Goal: Transaction & Acquisition: Purchase product/service

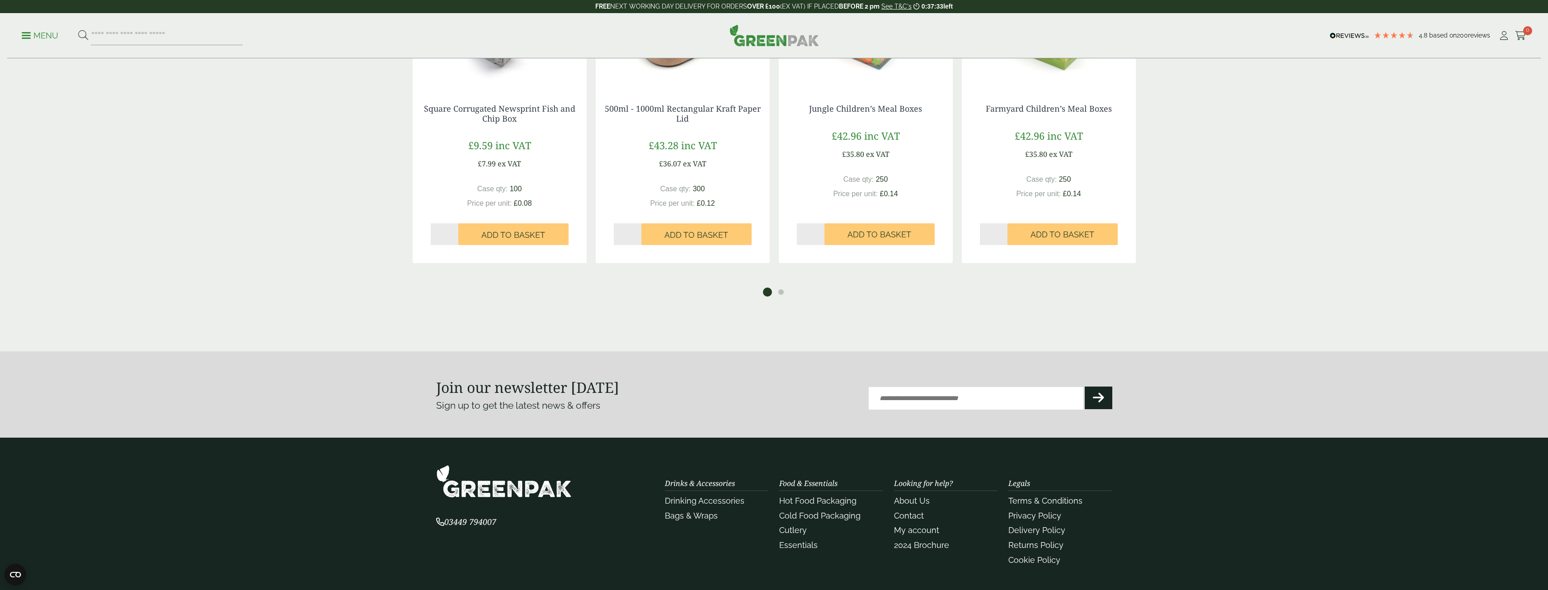
scroll to position [788, 0]
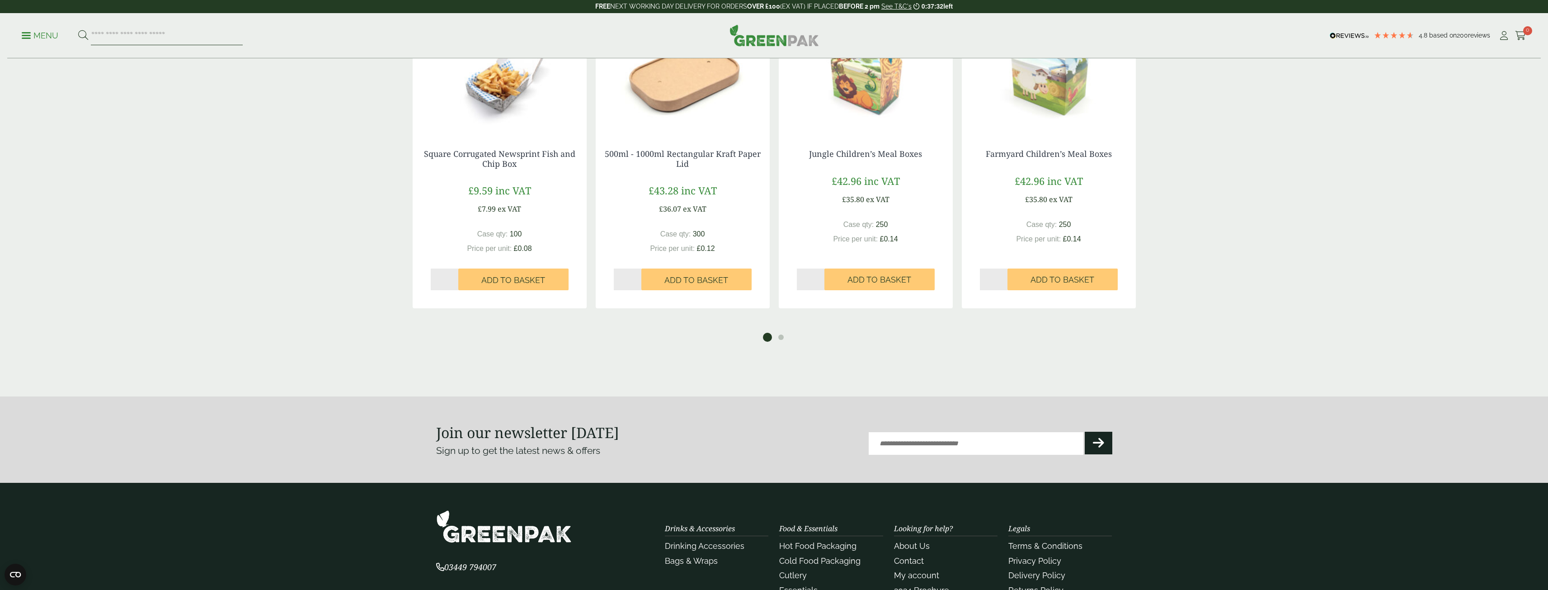
click at [164, 35] on input "search" at bounding box center [167, 35] width 152 height 19
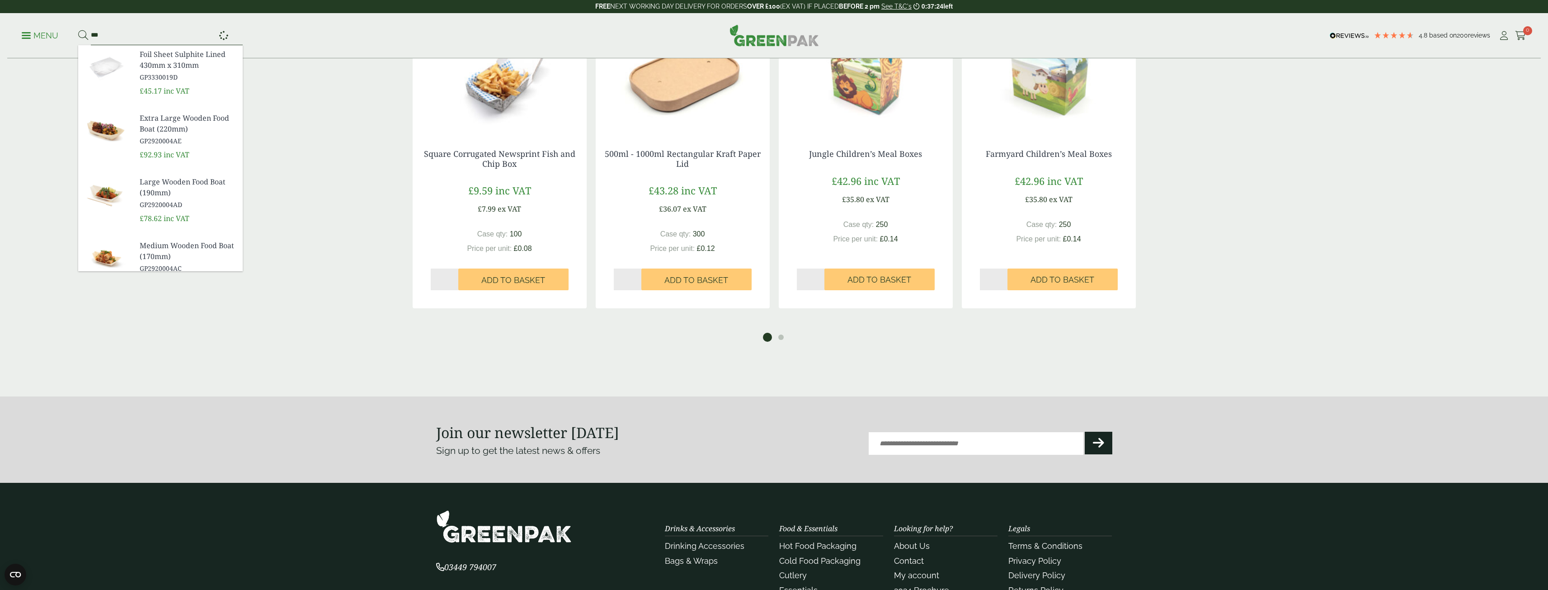
type input "***"
click at [78, 30] on button at bounding box center [83, 36] width 10 height 12
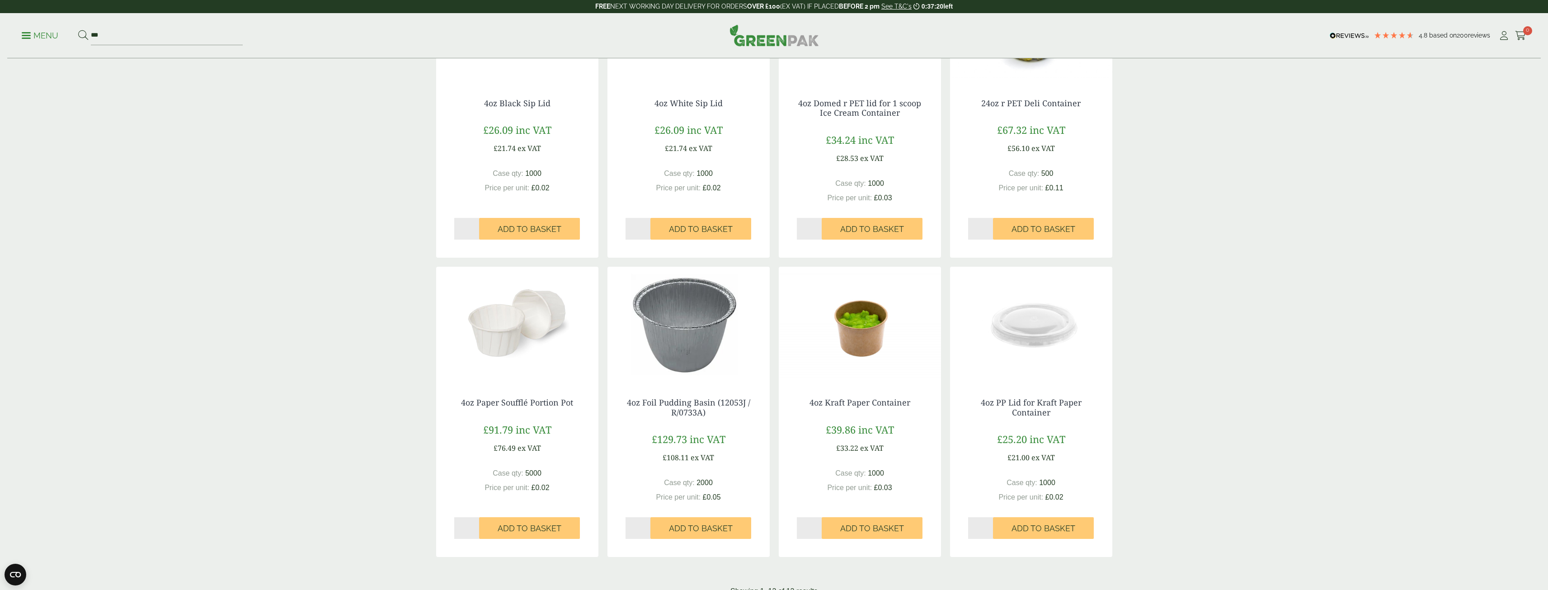
scroll to position [678, 0]
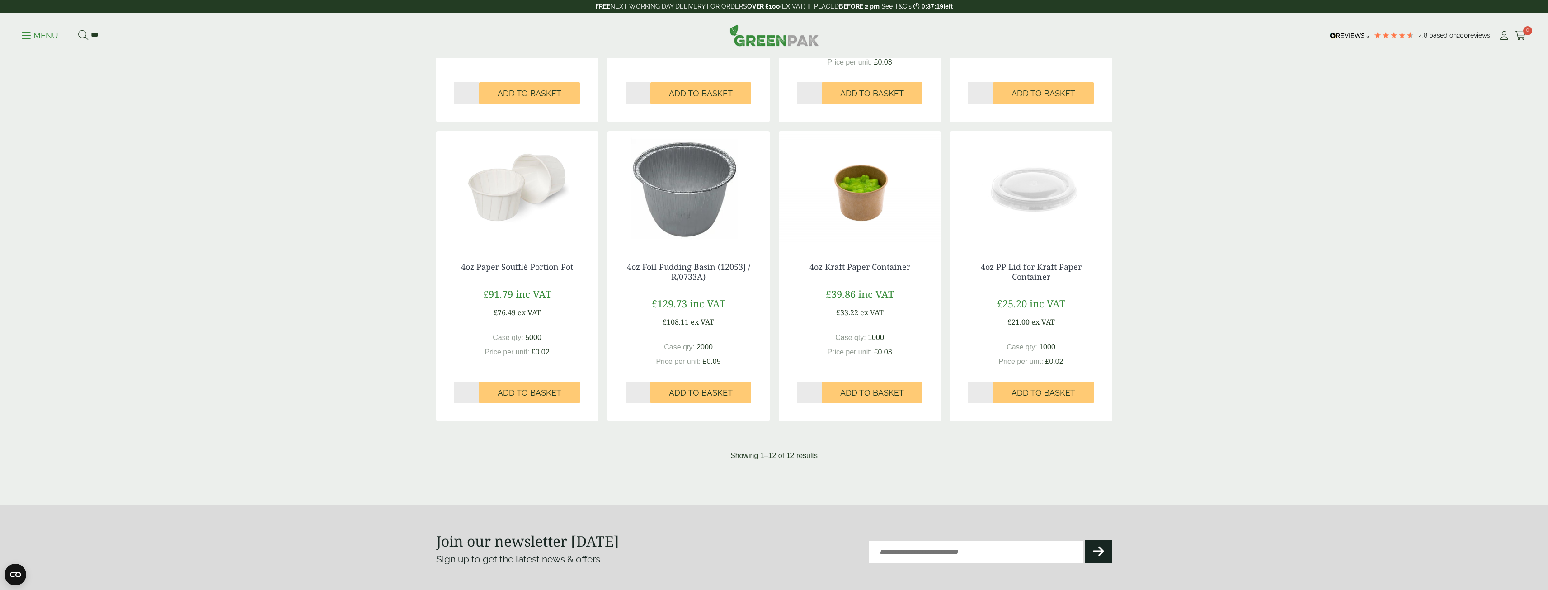
click at [865, 195] on img at bounding box center [860, 187] width 162 height 113
